Goal: Contribute content: Add original content to the website for others to see

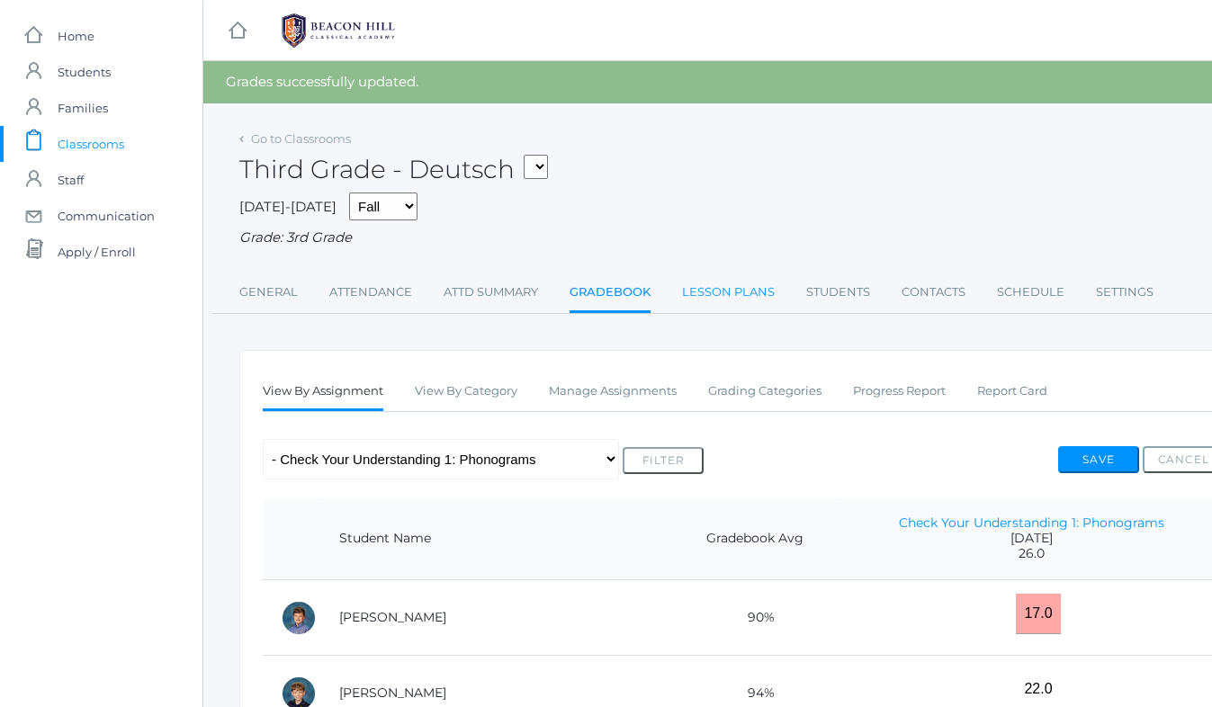
click at [709, 294] on link "Lesson Plans" at bounding box center [728, 292] width 93 height 36
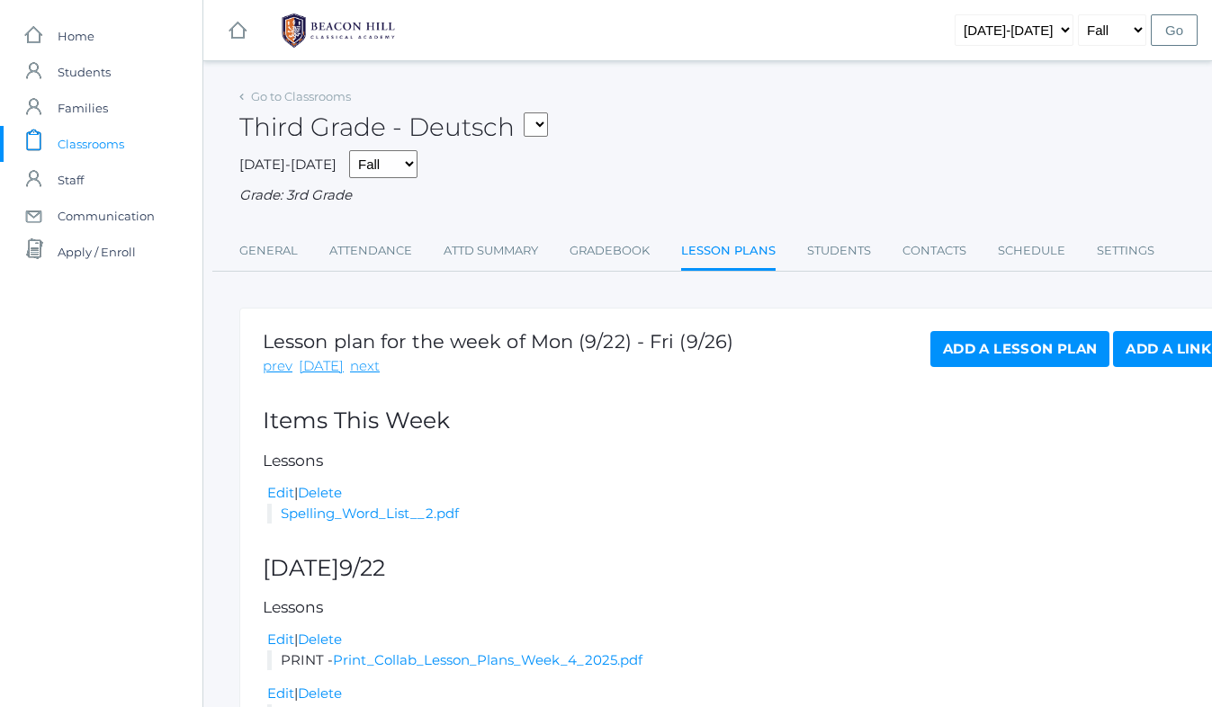
scroll to position [120, 0]
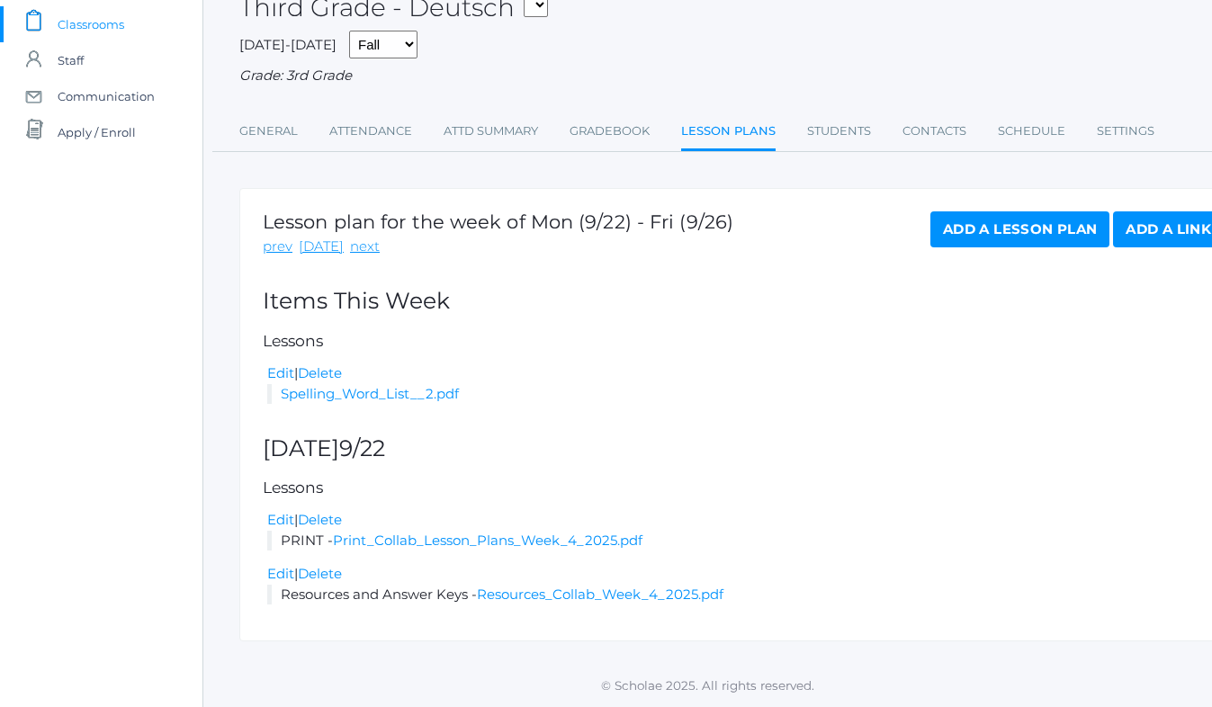
click at [973, 219] on link "Add a Lesson Plan" at bounding box center [1019, 229] width 179 height 36
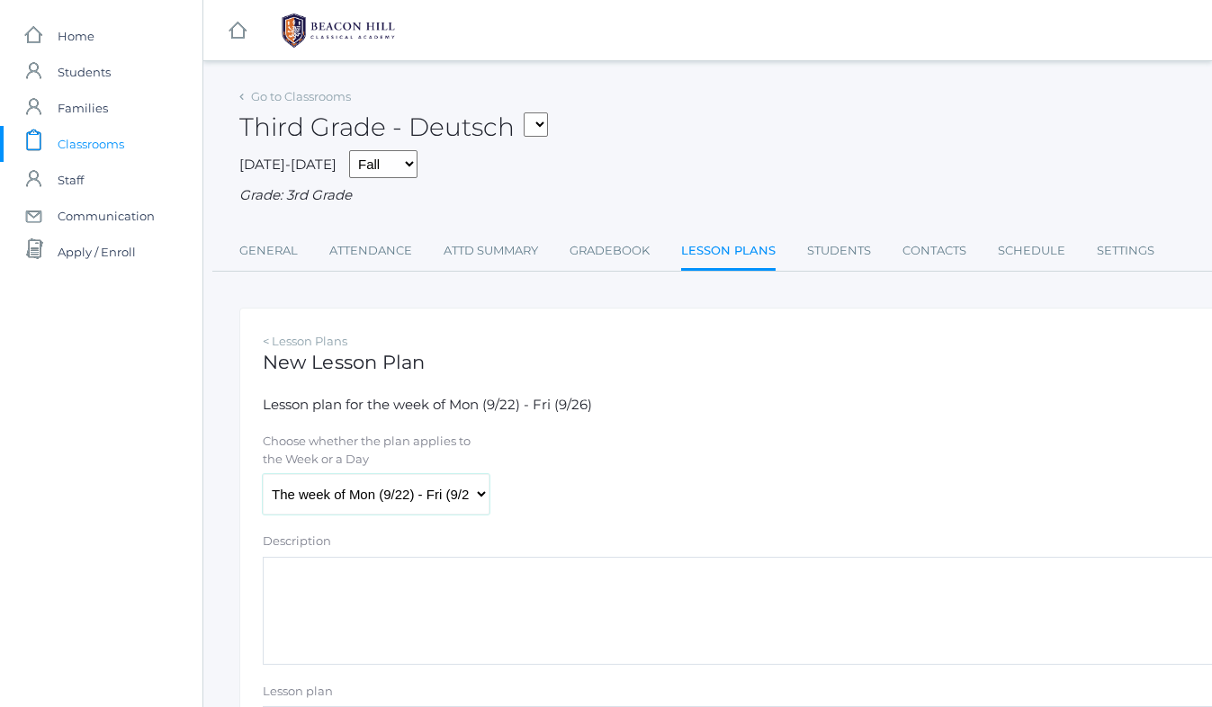
click at [382, 496] on select "The week of Mon (9/22) - Fri (9/26) [DATE] (9/22) [DATE] (9/23) [DATE] (9/24) […" at bounding box center [376, 494] width 227 height 40
select select "[DATE]"
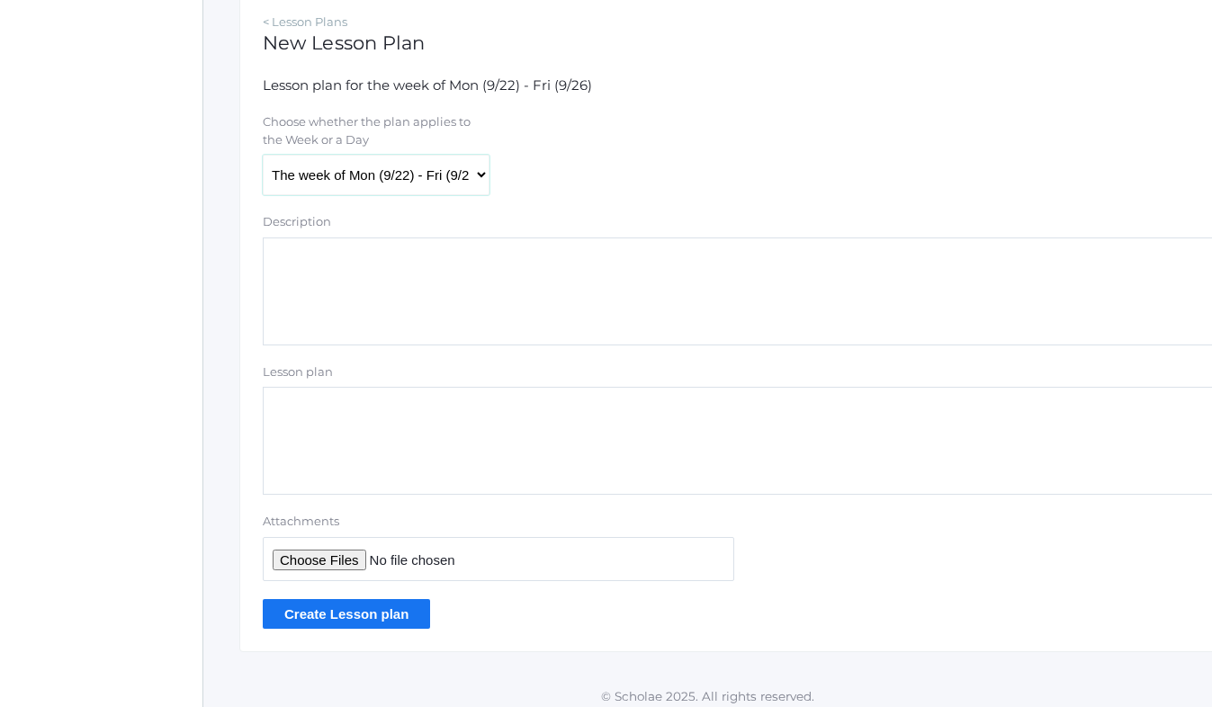
scroll to position [330, 0]
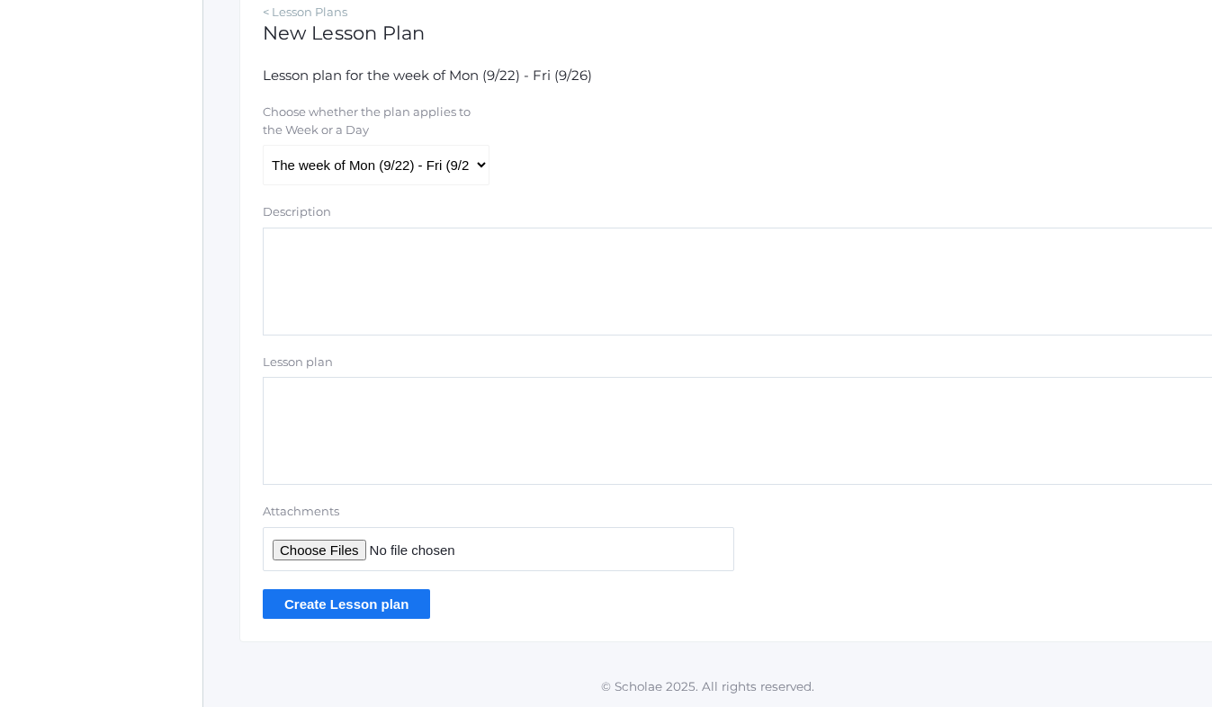
click at [341, 554] on input "Attachments" at bounding box center [498, 549] width 471 height 44
type input "C:\fakepath\Week 5 Lesson Plans 2025 (1).pdf"
click at [316, 598] on input "Create Lesson plan" at bounding box center [346, 604] width 167 height 30
